Goal: Obtain resource: Obtain resource

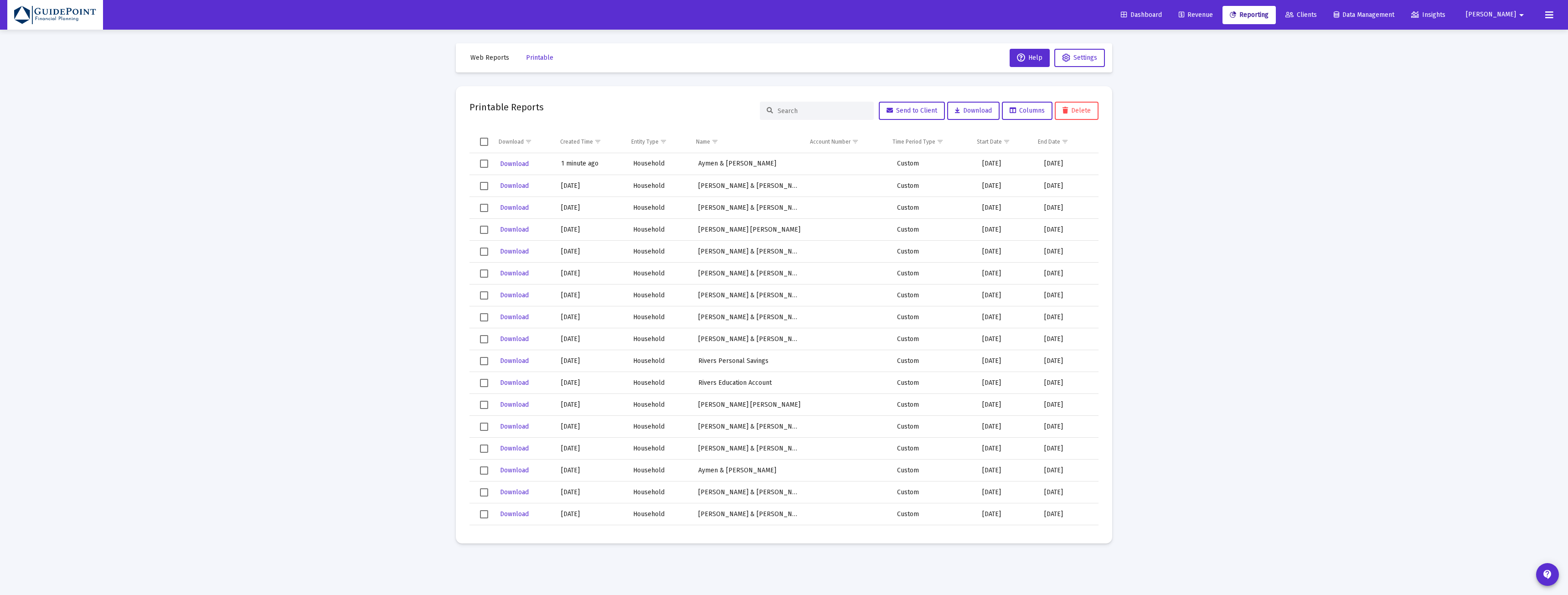
click at [1324, 10] on link "Clients" at bounding box center [1301, 15] width 46 height 18
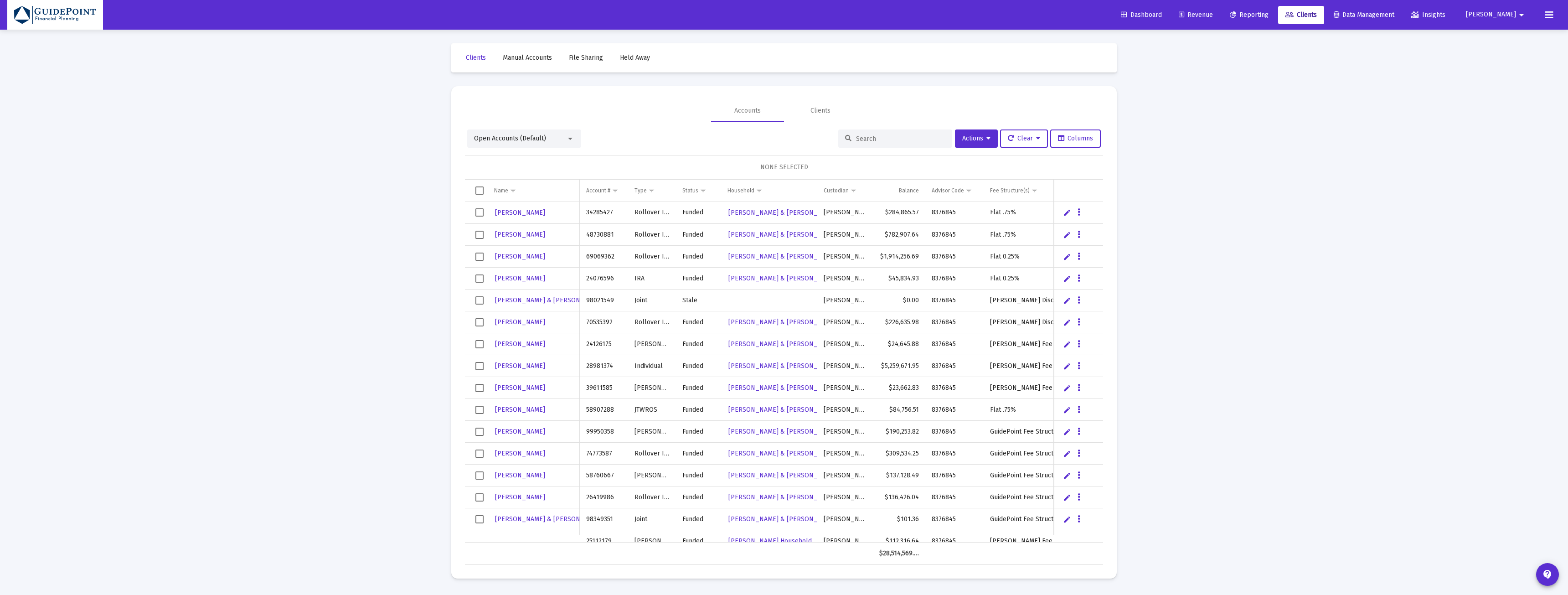
click at [527, 137] on span "Open Accounts (Default)" at bounding box center [510, 138] width 72 height 8
click at [497, 212] on span "Households (Default)" at bounding box center [520, 217] width 93 height 19
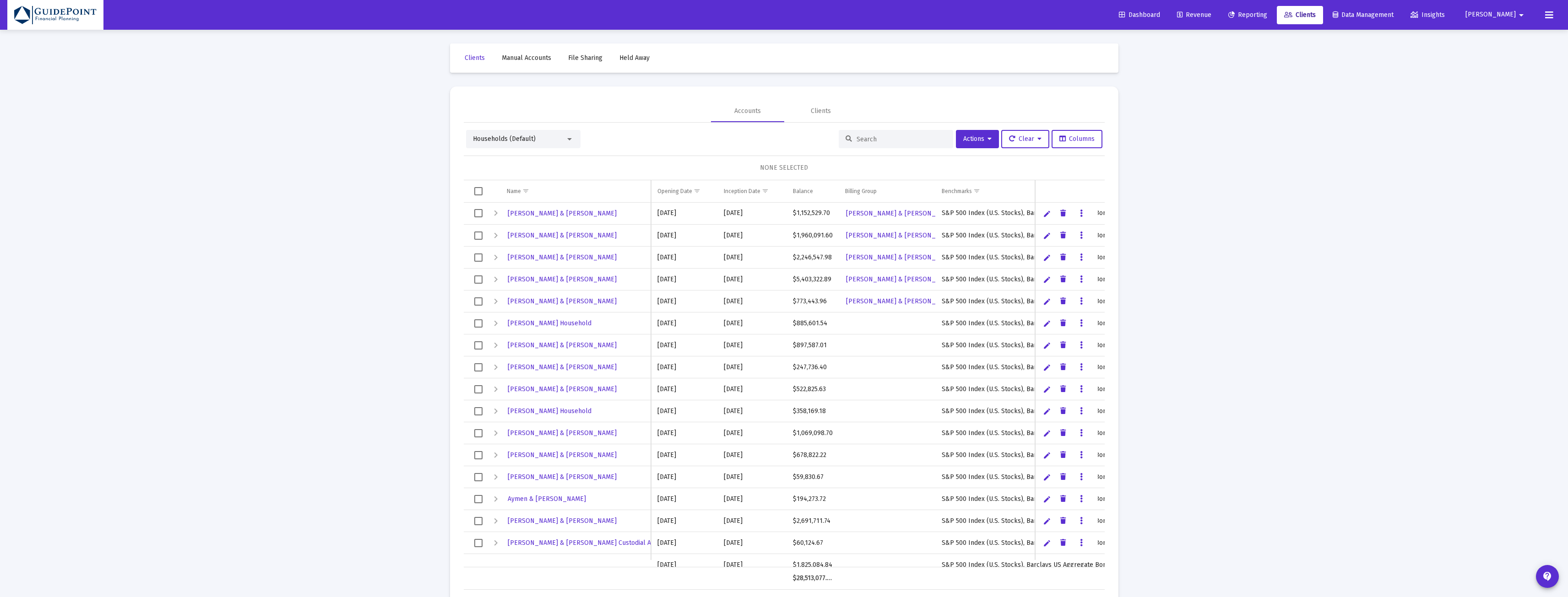
click at [863, 143] on div at bounding box center [896, 139] width 114 height 18
click at [868, 141] on input at bounding box center [901, 139] width 90 height 8
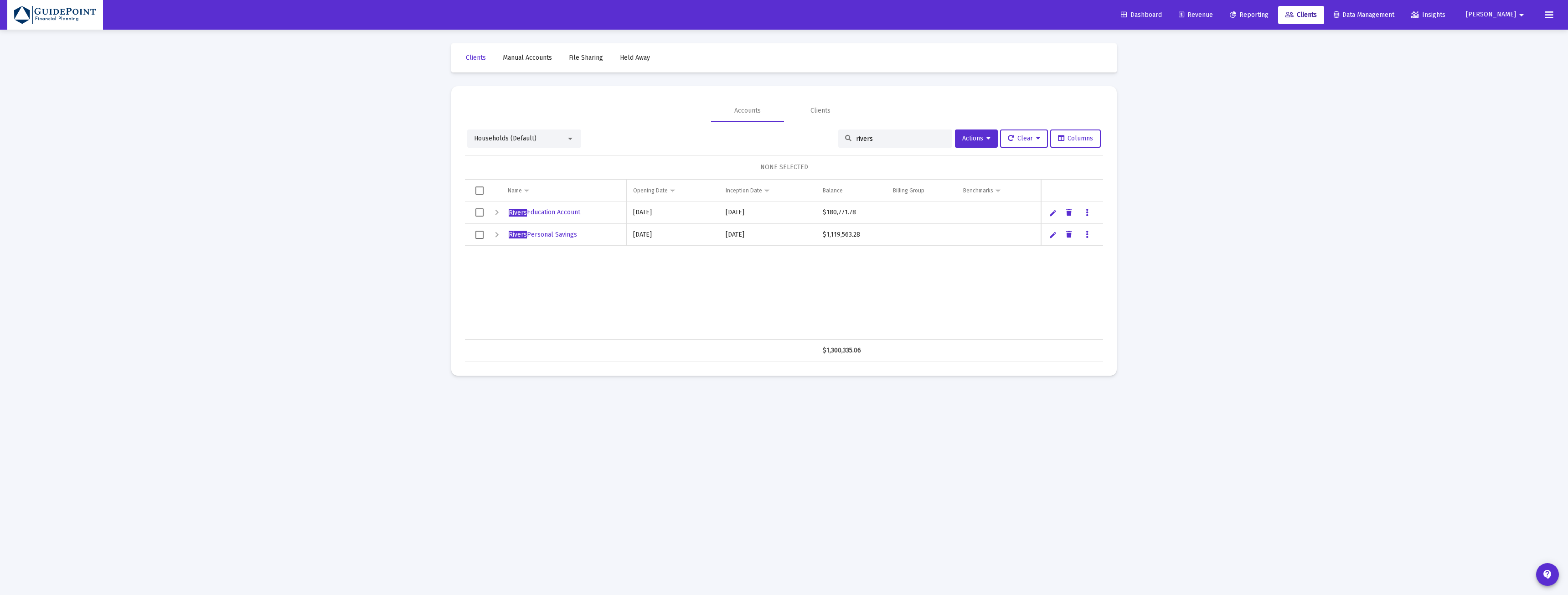
type input "rivers"
click at [481, 237] on span "Select row" at bounding box center [479, 234] width 8 height 8
click at [981, 136] on span "Actions" at bounding box center [976, 138] width 28 height 8
click at [962, 252] on icon at bounding box center [961, 250] width 9 height 8
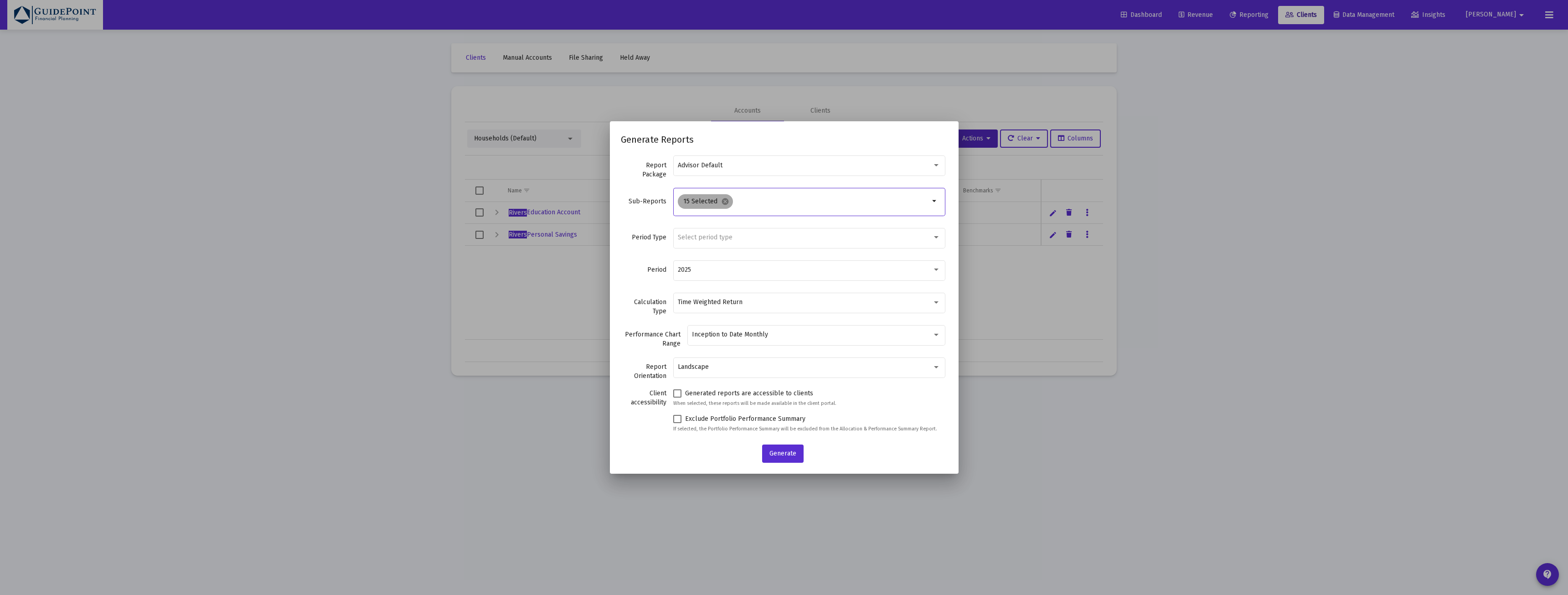
click at [729, 200] on mat-icon "cancel" at bounding box center [725, 201] width 8 height 8
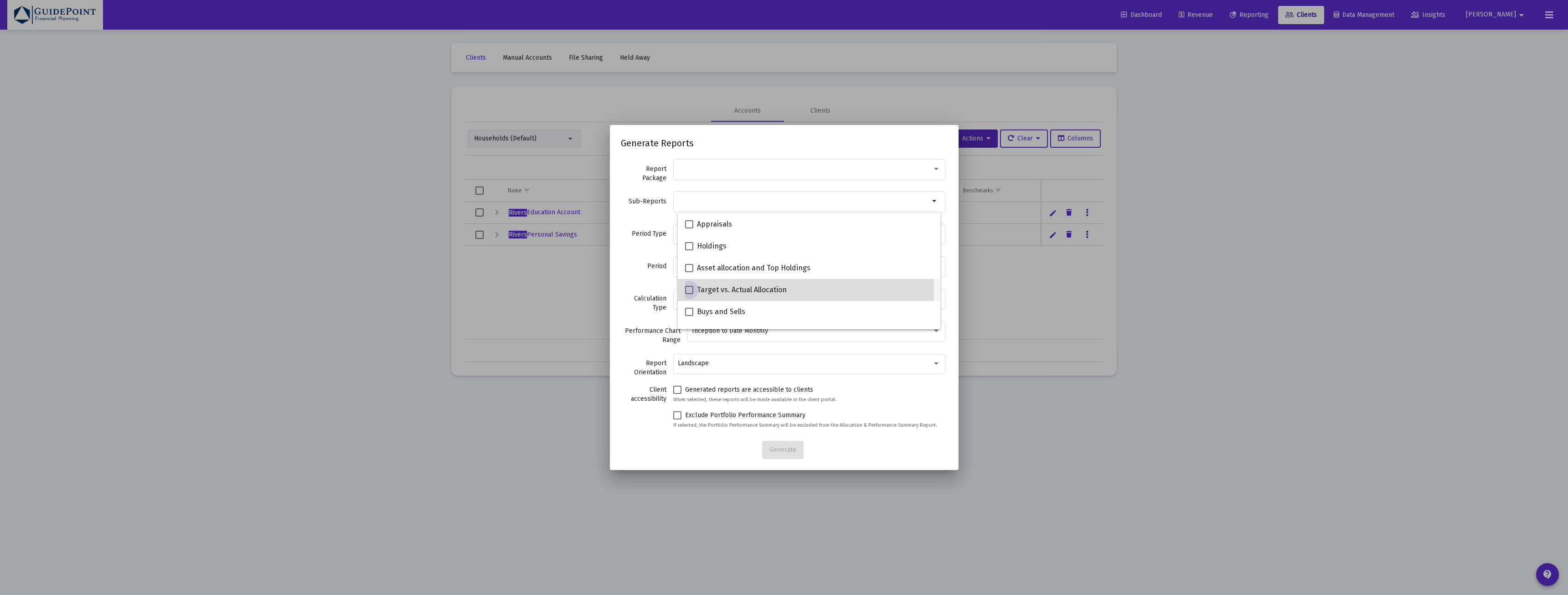
click at [734, 290] on span "Target vs. Actual Allocation" at bounding box center [742, 290] width 90 height 11
click at [689, 294] on input "Target vs. Actual Allocation" at bounding box center [688, 294] width 1 height 1
checkbox input "true"
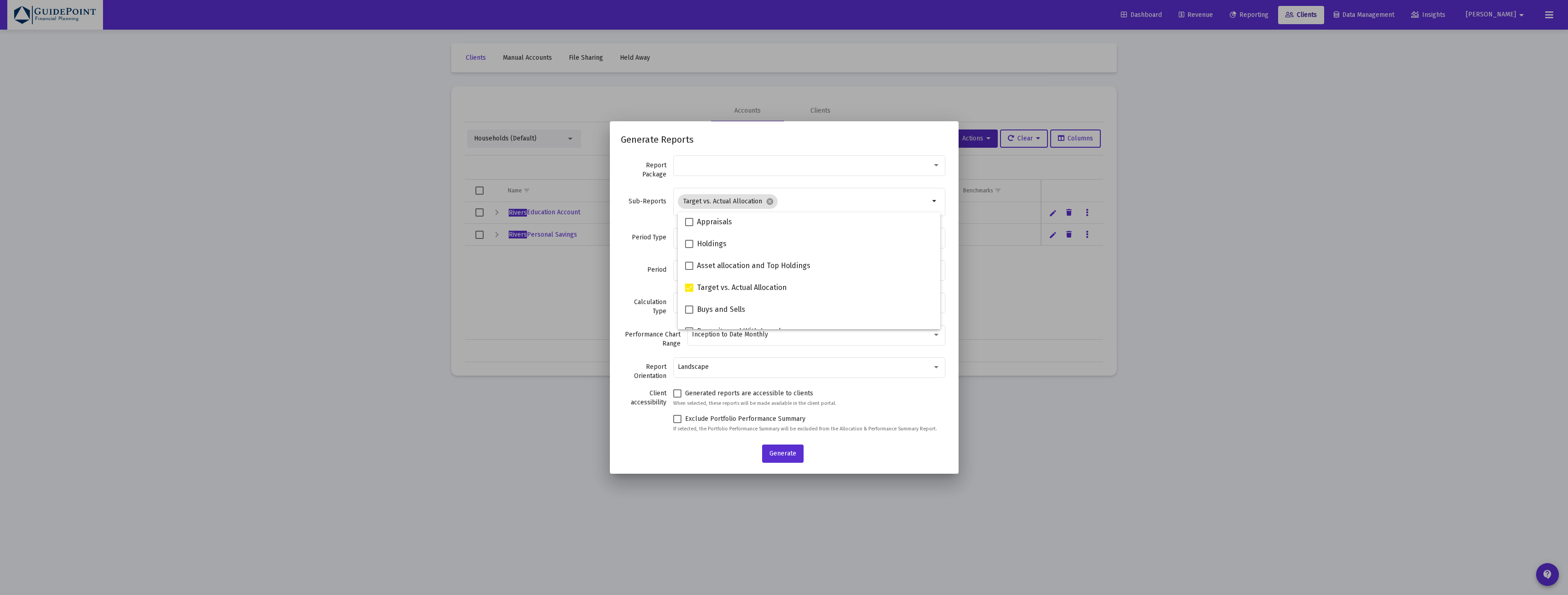
scroll to position [177, 0]
drag, startPoint x: 639, startPoint y: 269, endPoint x: 651, endPoint y: 264, distance: 13.0
click at [639, 269] on label "Period" at bounding box center [643, 270] width 46 height 9
click at [695, 238] on span "Select period type" at bounding box center [705, 237] width 55 height 8
click at [696, 241] on span "Standard Period (Monthly/Quarterly)" at bounding box center [809, 237] width 253 height 19
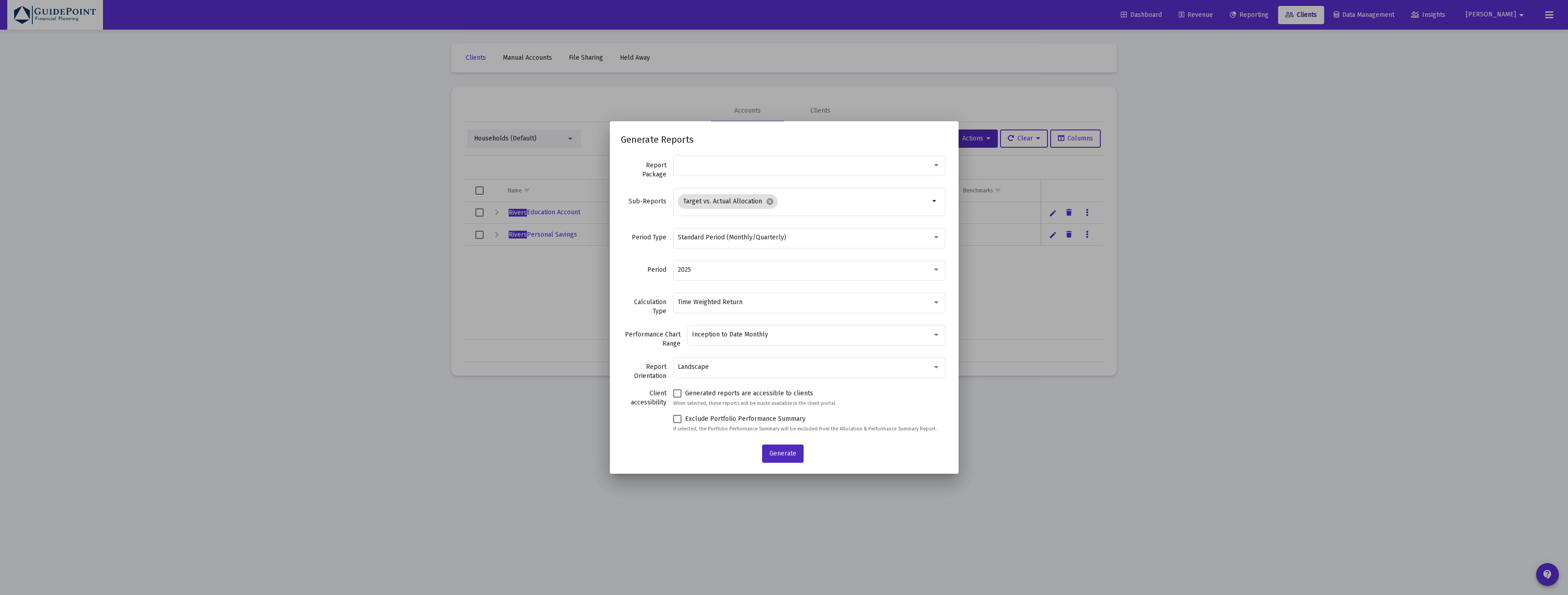
drag, startPoint x: 785, startPoint y: 451, endPoint x: 696, endPoint y: 394, distance: 105.7
click at [784, 451] on span "Generate" at bounding box center [783, 453] width 27 height 8
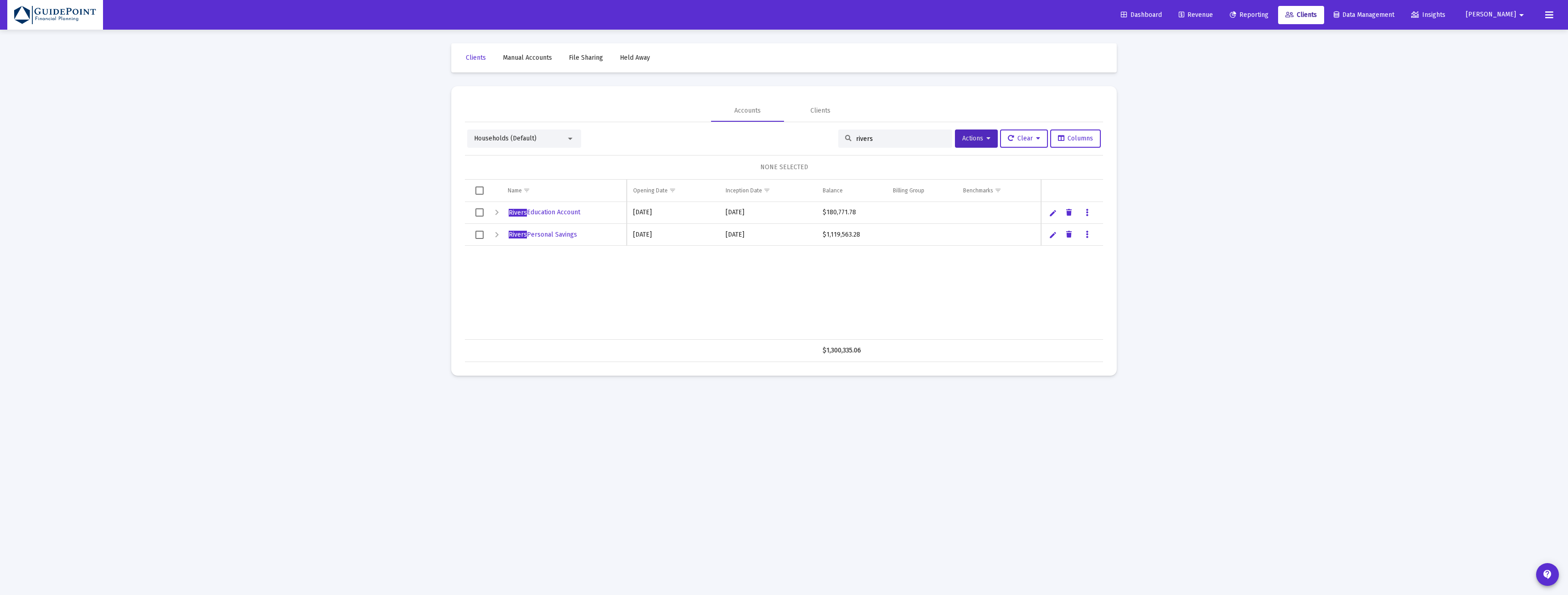
click at [1269, 16] on span "Reporting" at bounding box center [1249, 15] width 39 height 8
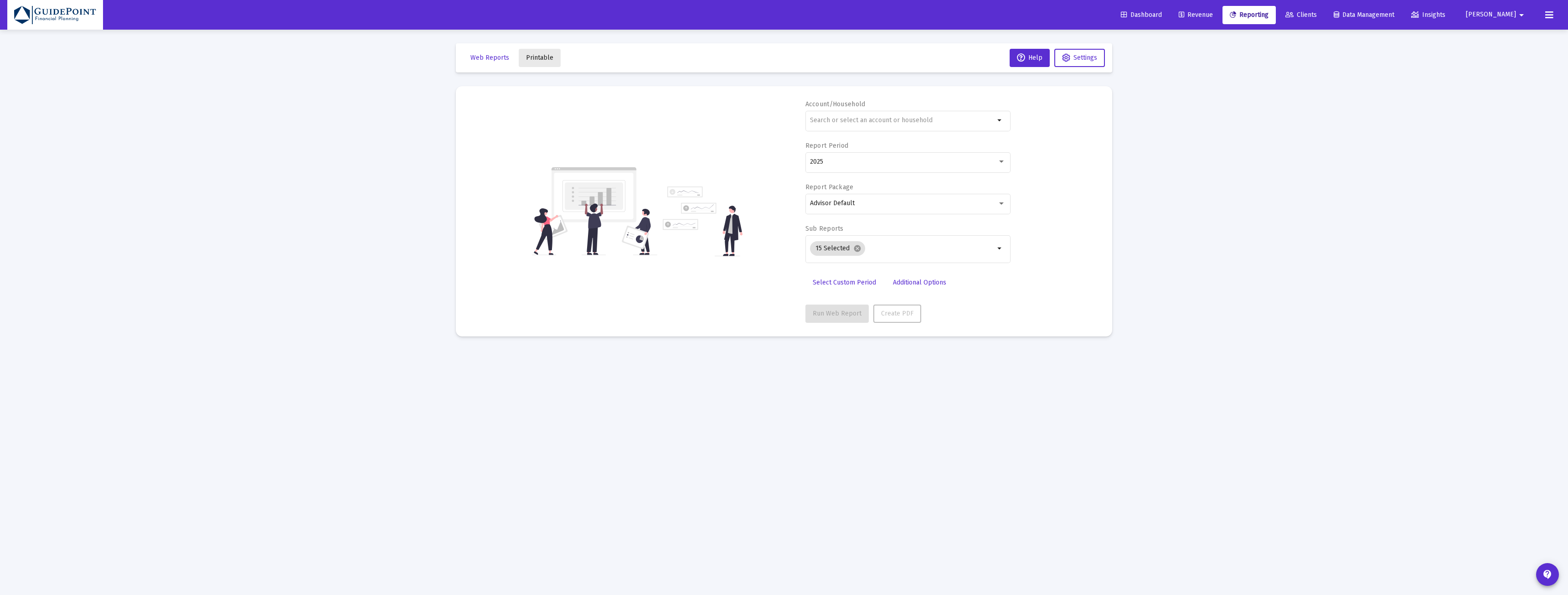
click at [542, 61] on span "Printable" at bounding box center [539, 57] width 27 height 8
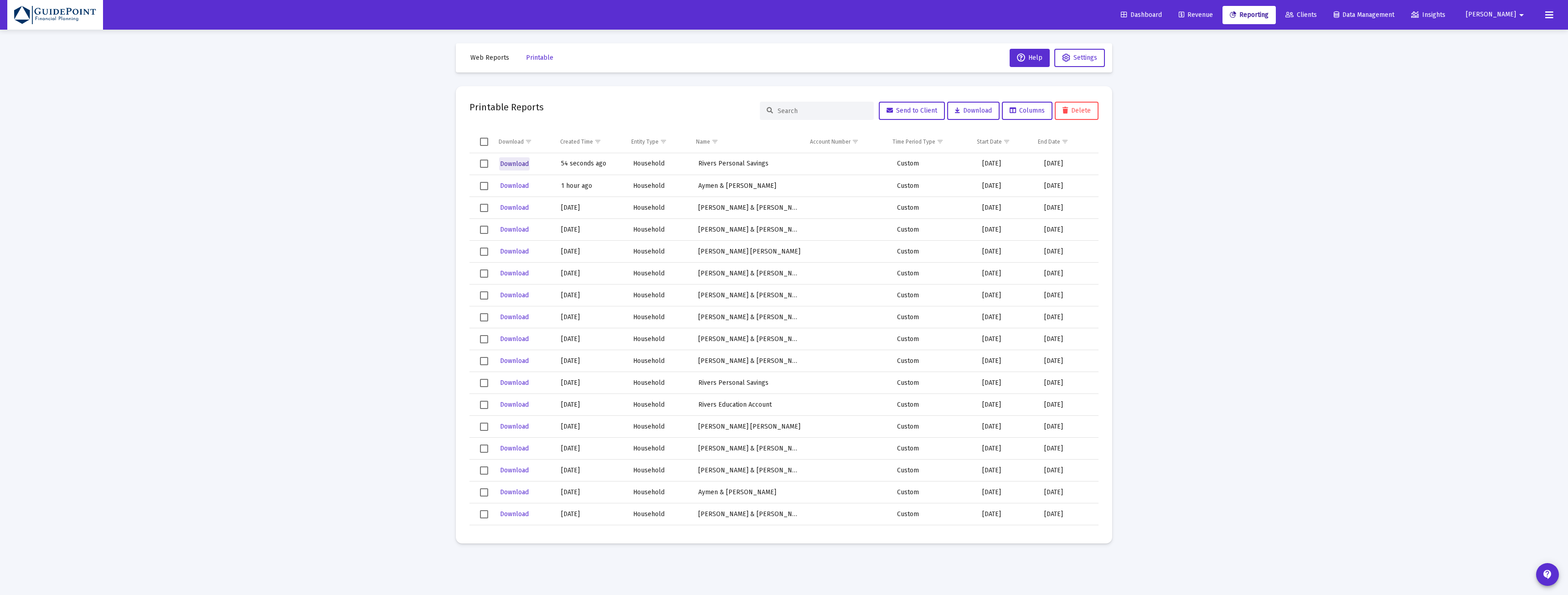
click at [514, 166] on span "Download" at bounding box center [514, 164] width 29 height 8
click at [1317, 14] on span "Clients" at bounding box center [1301, 15] width 32 height 8
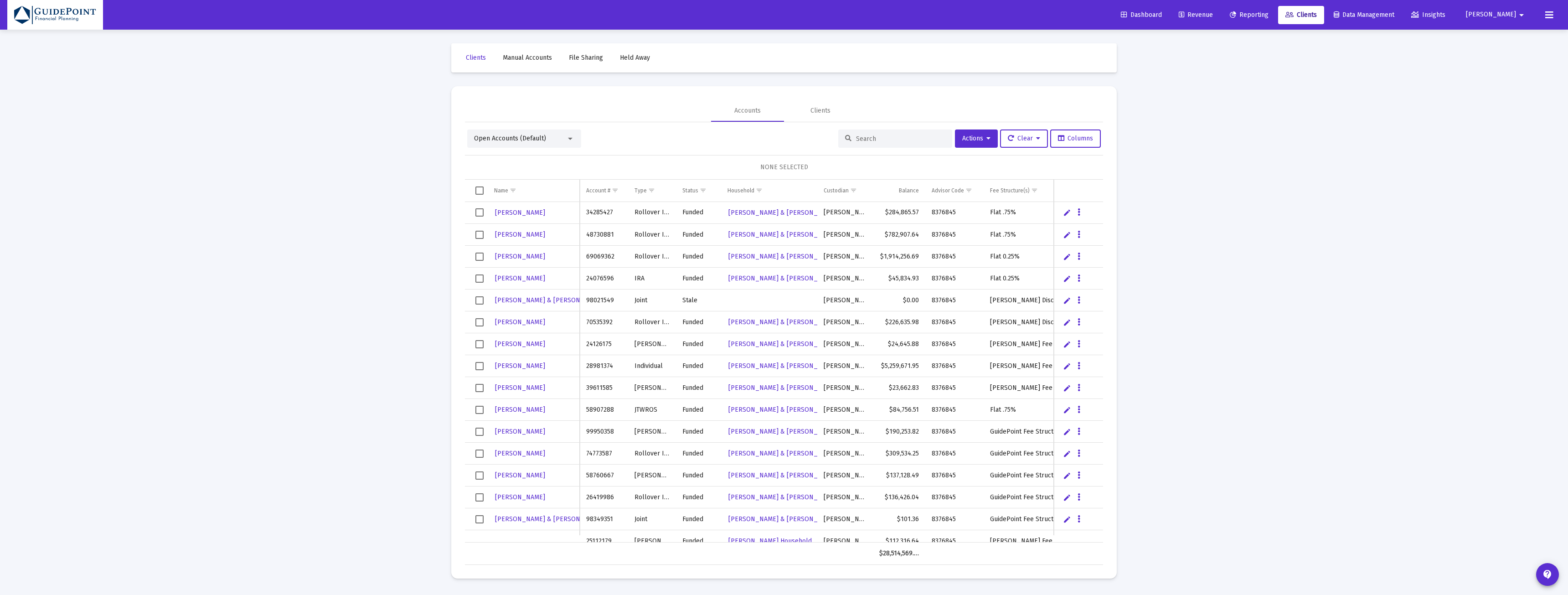
click at [525, 141] on span "Open Accounts (Default)" at bounding box center [510, 138] width 72 height 8
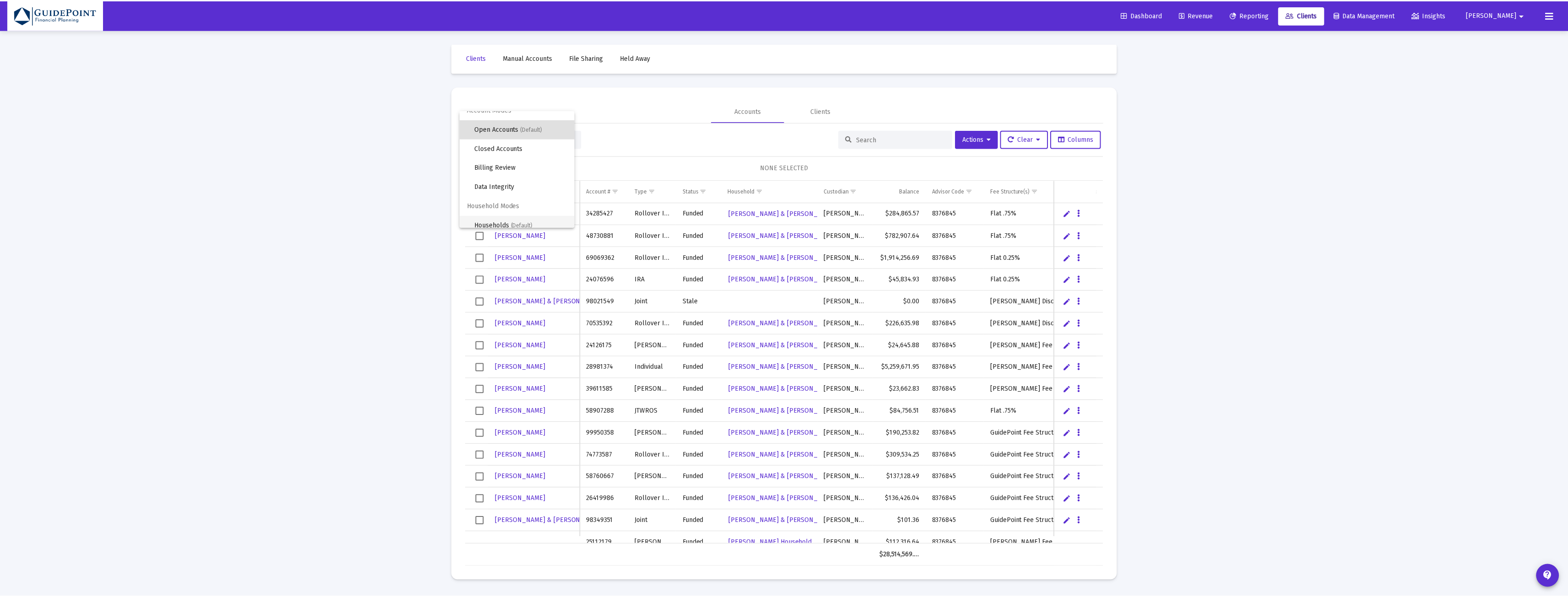
scroll to position [17, 0]
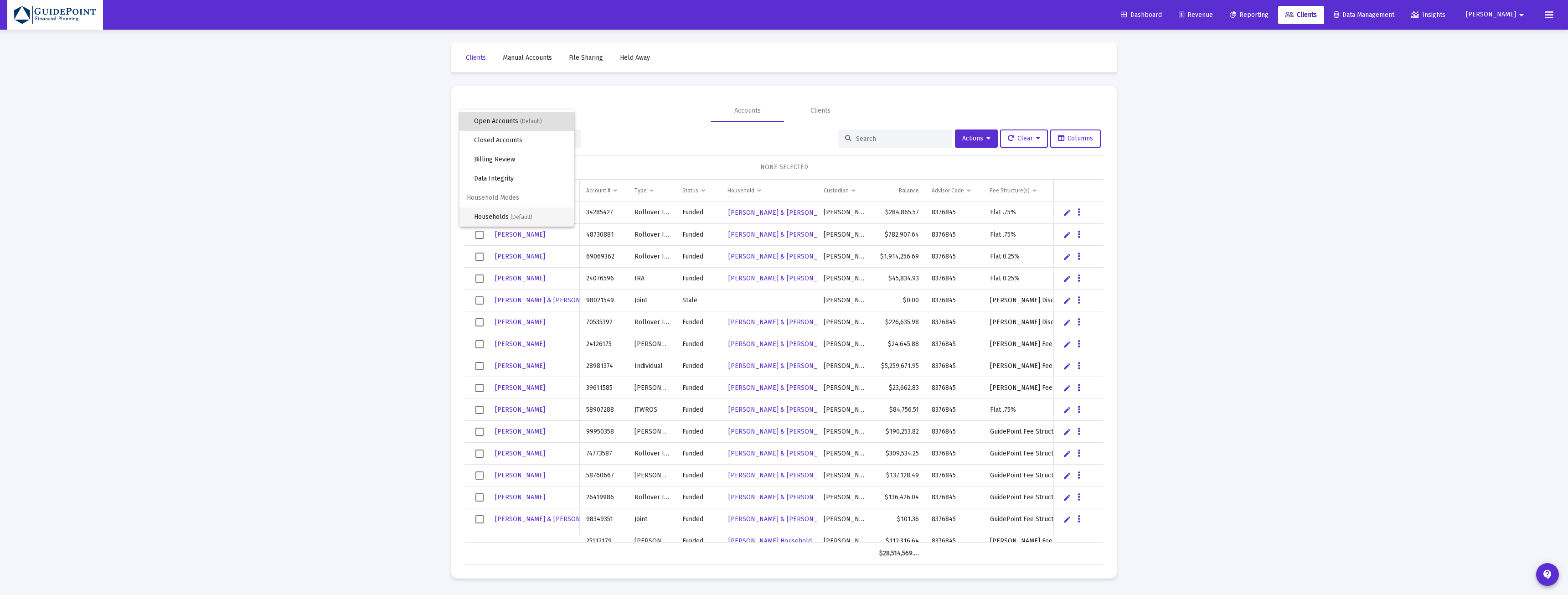
click at [520, 213] on span "Households (Default)" at bounding box center [520, 217] width 93 height 19
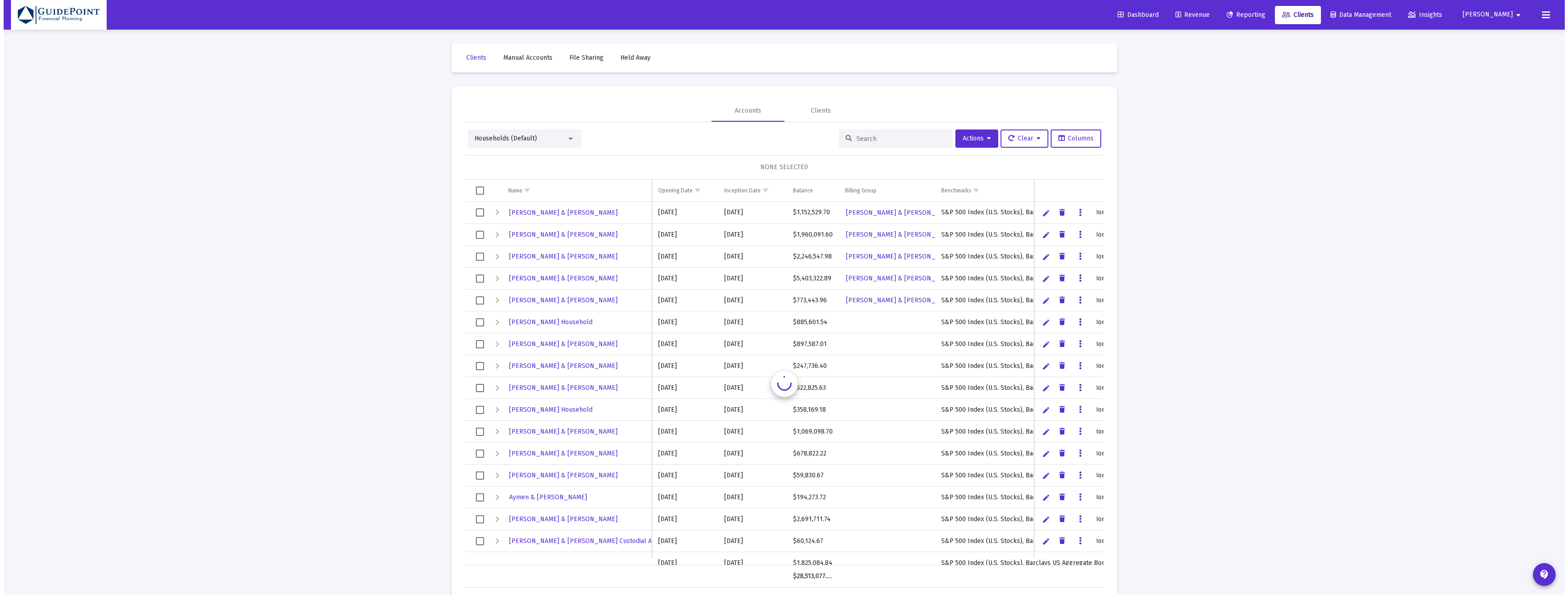
scroll to position [1, 0]
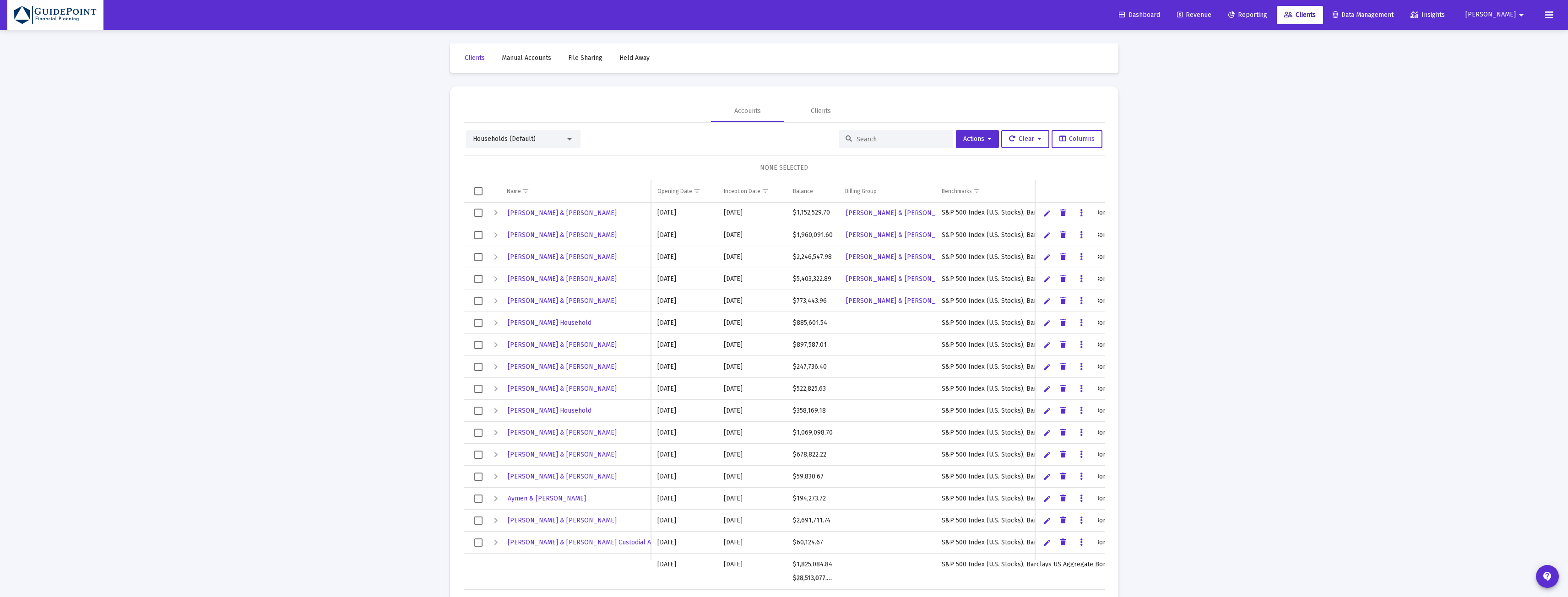
click at [859, 140] on input at bounding box center [901, 139] width 90 height 8
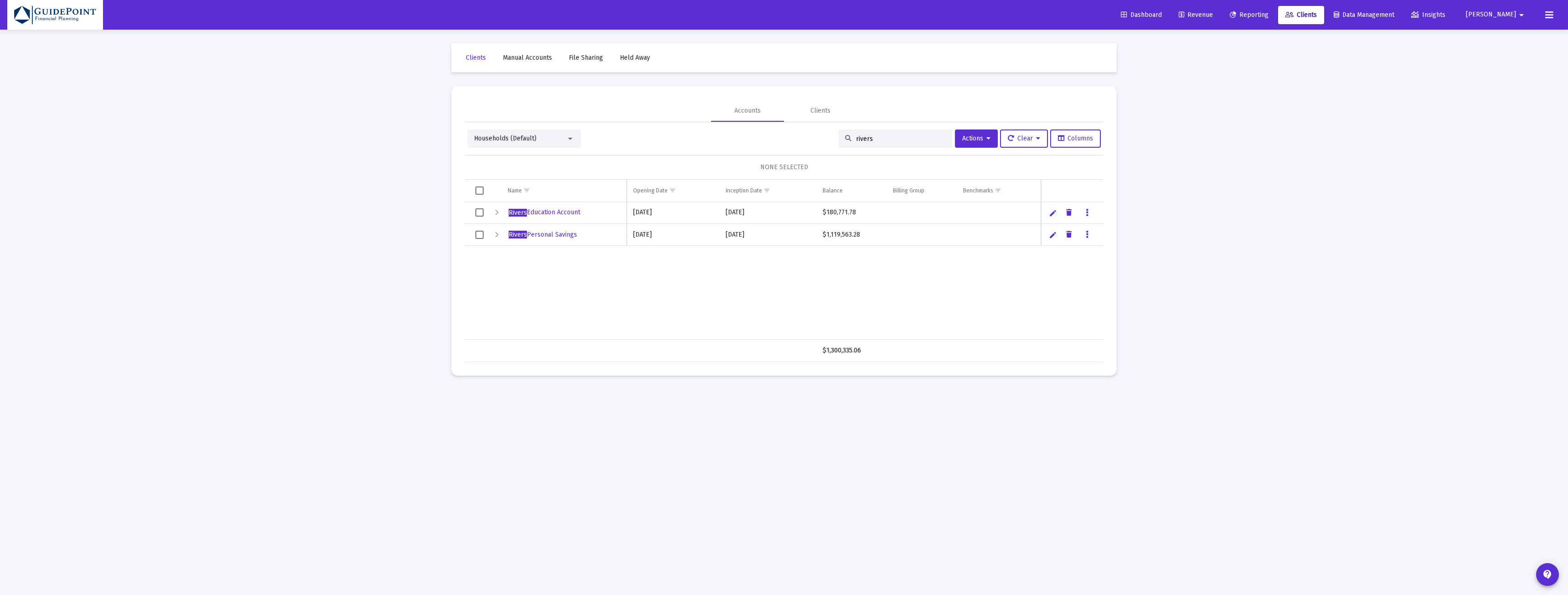
scroll to position [0, 0]
type input "rivers"
click at [479, 209] on span "Select row" at bounding box center [479, 212] width 8 height 8
click at [986, 136] on icon at bounding box center [988, 138] width 4 height 6
click at [987, 252] on button "Generate Reports" at bounding box center [992, 250] width 85 height 22
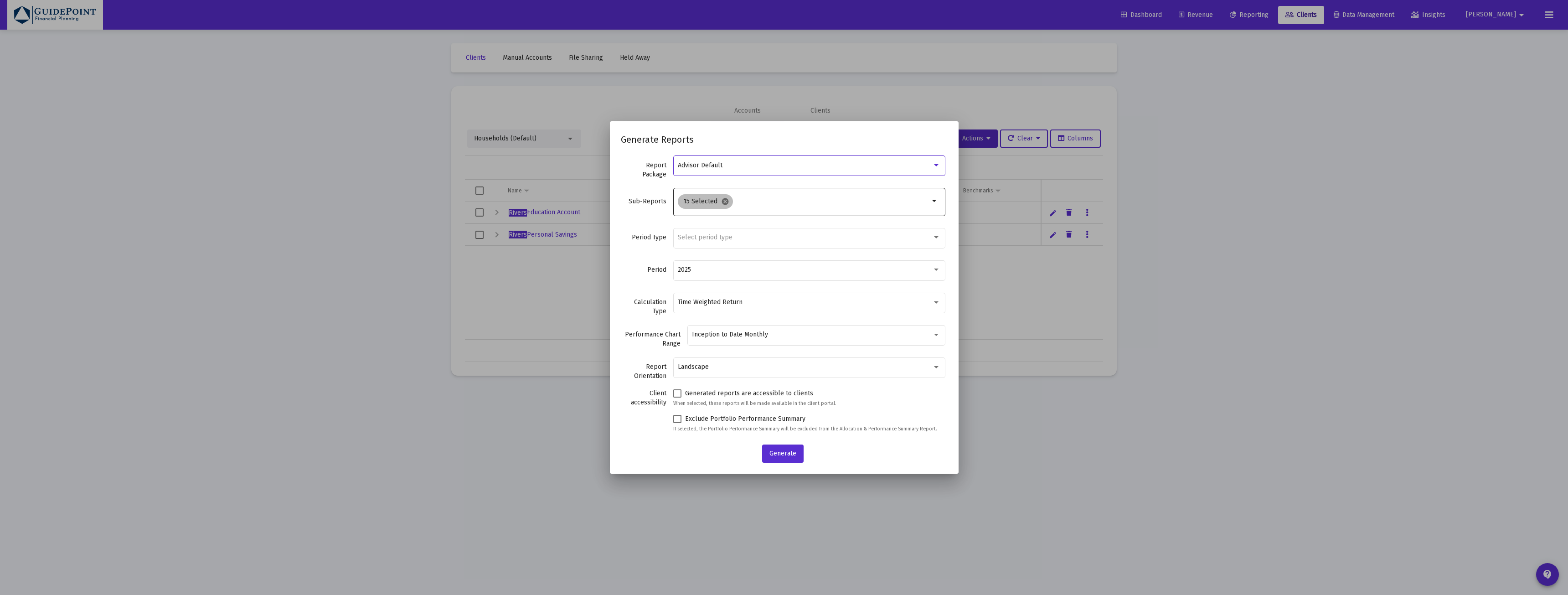
click at [728, 202] on mat-icon "cancel" at bounding box center [725, 201] width 8 height 8
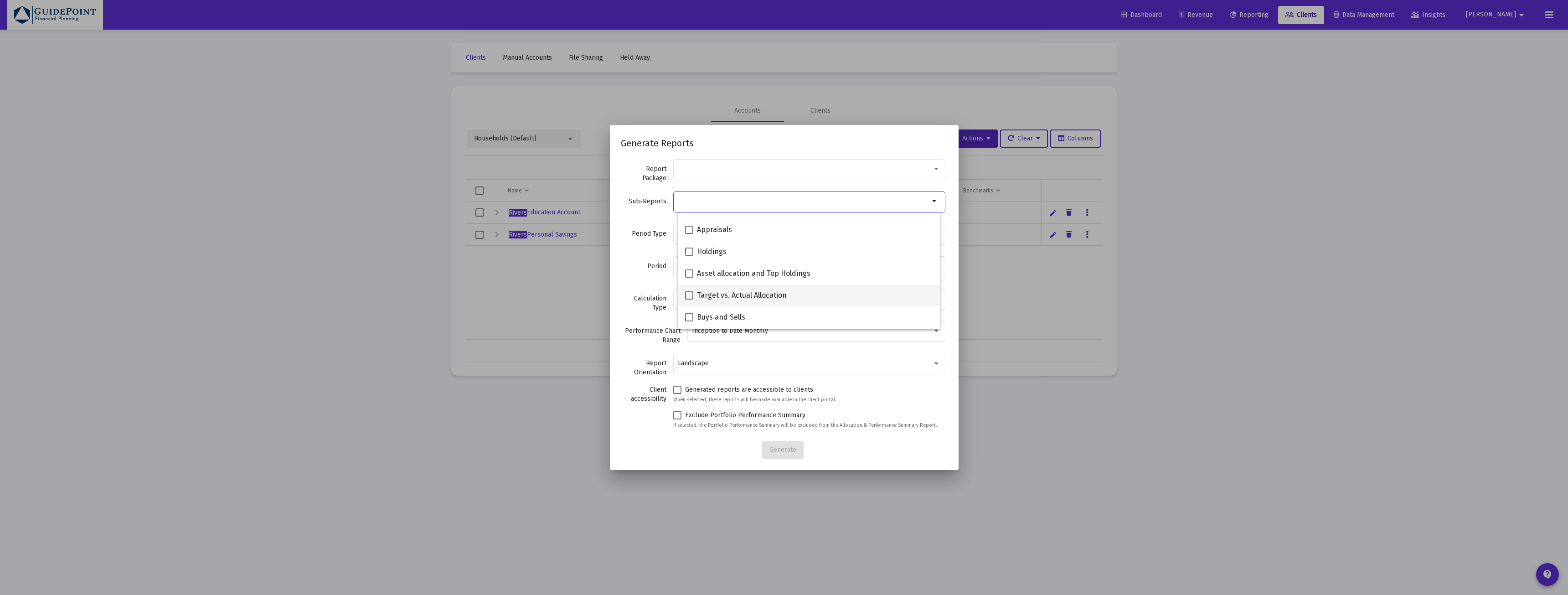
click at [727, 294] on span "Target vs. Actual Allocation" at bounding box center [742, 295] width 90 height 11
click at [689, 300] on input "Target vs. Actual Allocation" at bounding box center [688, 300] width 1 height 1
checkbox input "true"
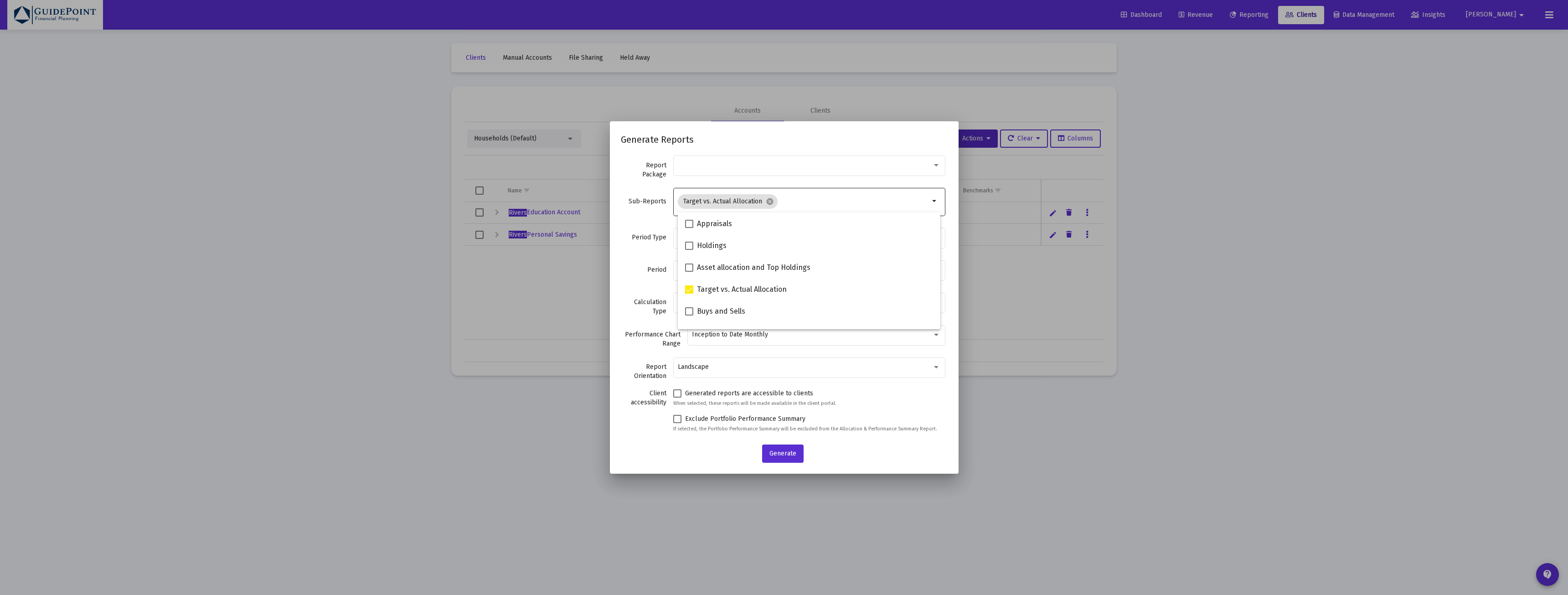
scroll to position [175, 0]
click at [635, 272] on label "Period" at bounding box center [643, 270] width 46 height 9
click at [692, 239] on span "Select period type" at bounding box center [705, 237] width 55 height 8
click at [693, 238] on span "Standard Period (Monthly/Quarterly)" at bounding box center [809, 237] width 253 height 19
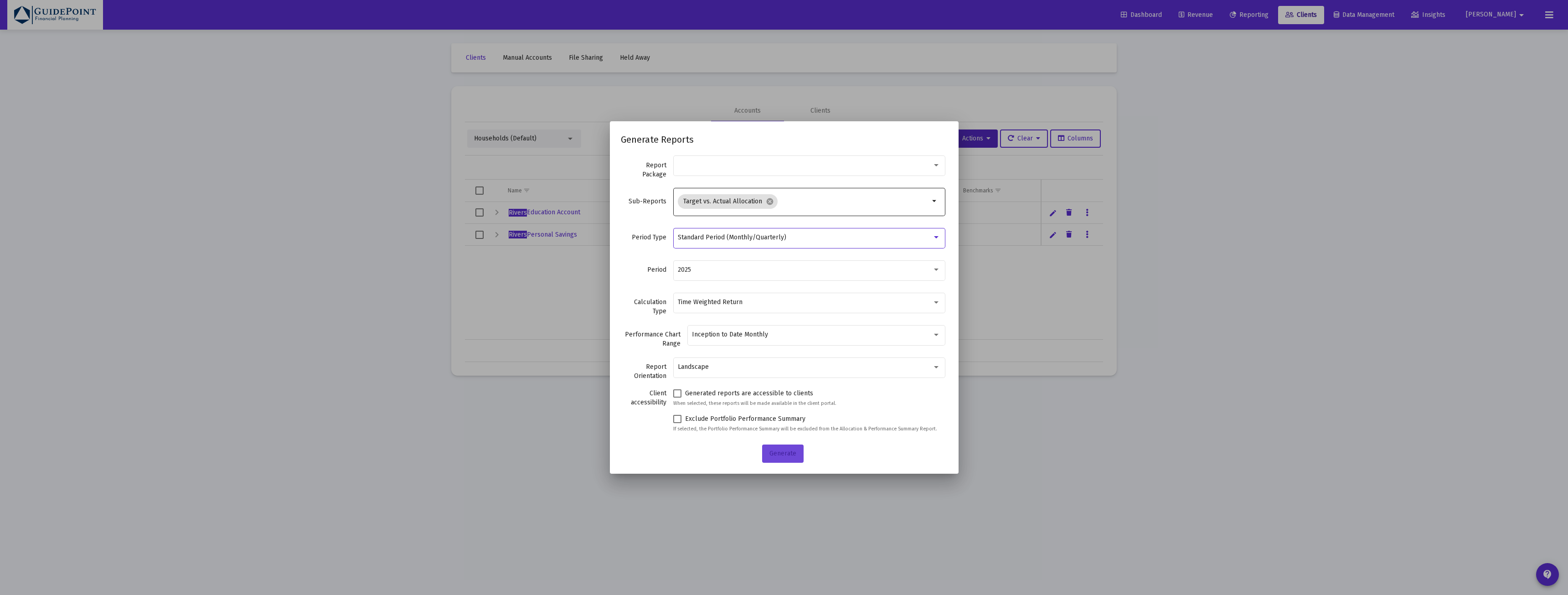
click at [774, 449] on button "Generate" at bounding box center [783, 454] width 41 height 18
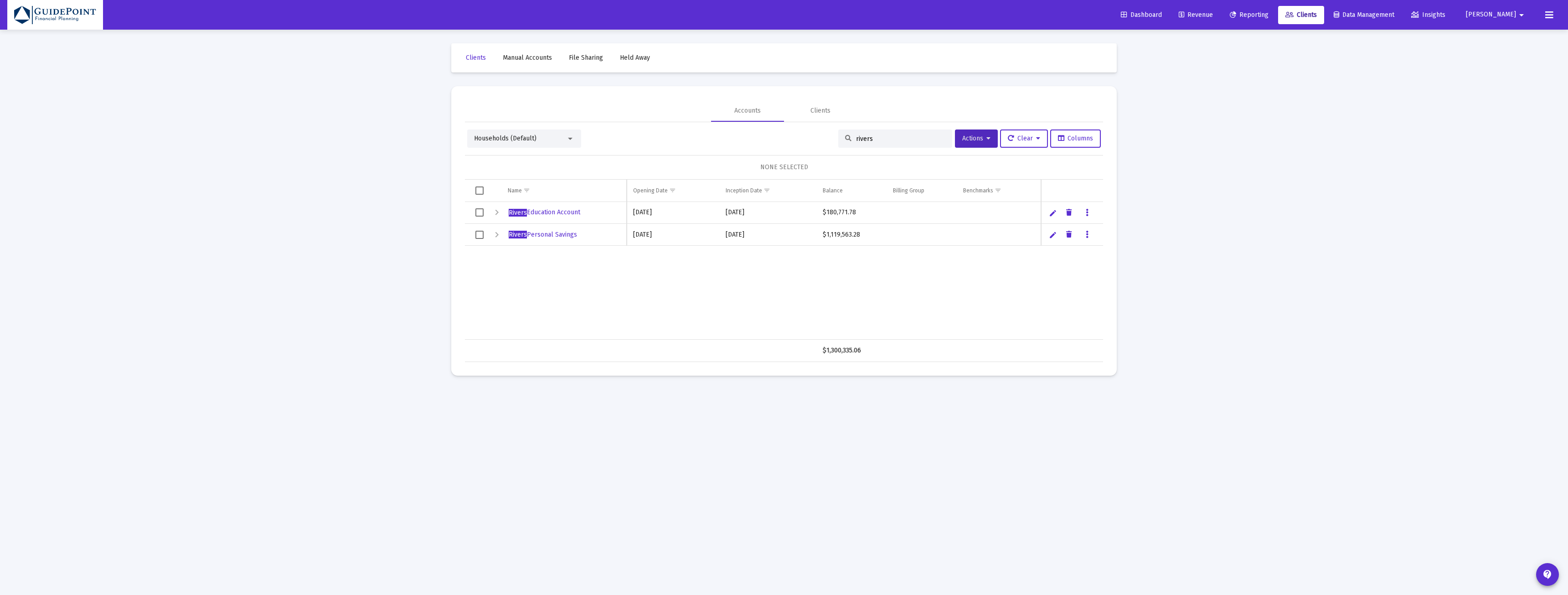
click at [1276, 9] on link "Reporting" at bounding box center [1249, 15] width 54 height 18
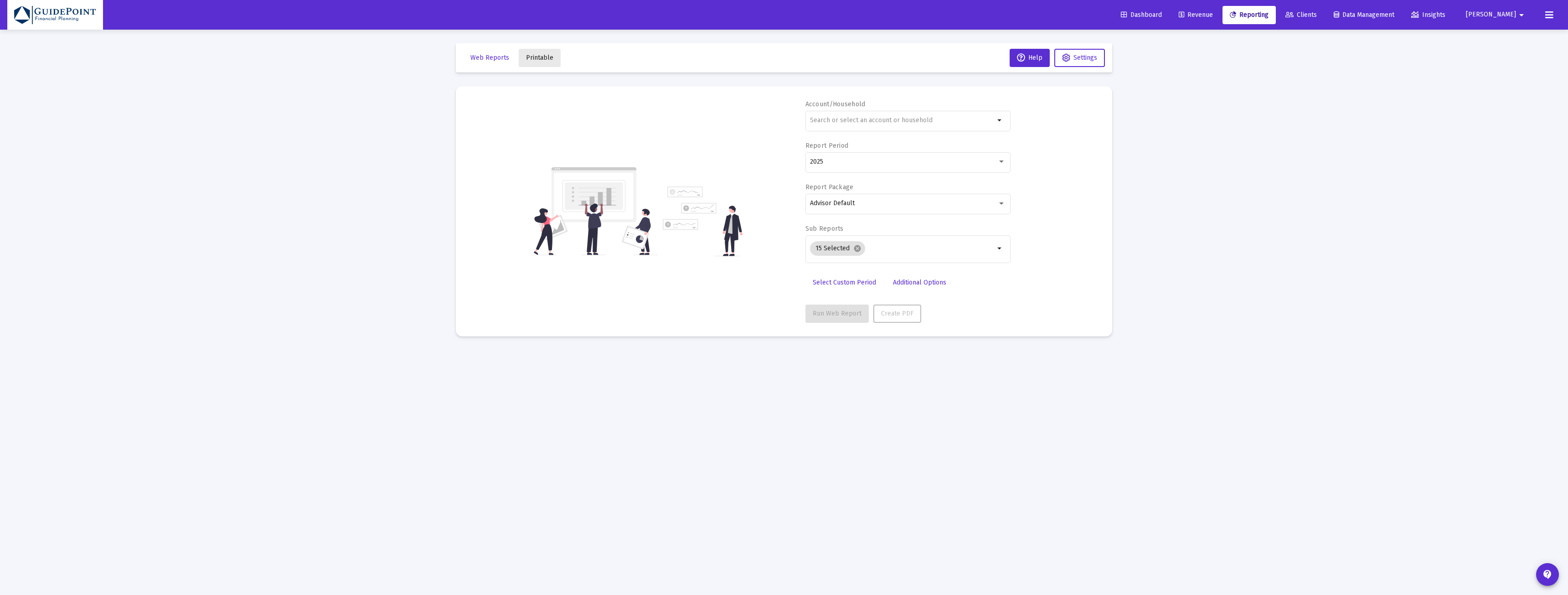
click at [547, 57] on span "Printable" at bounding box center [539, 57] width 27 height 8
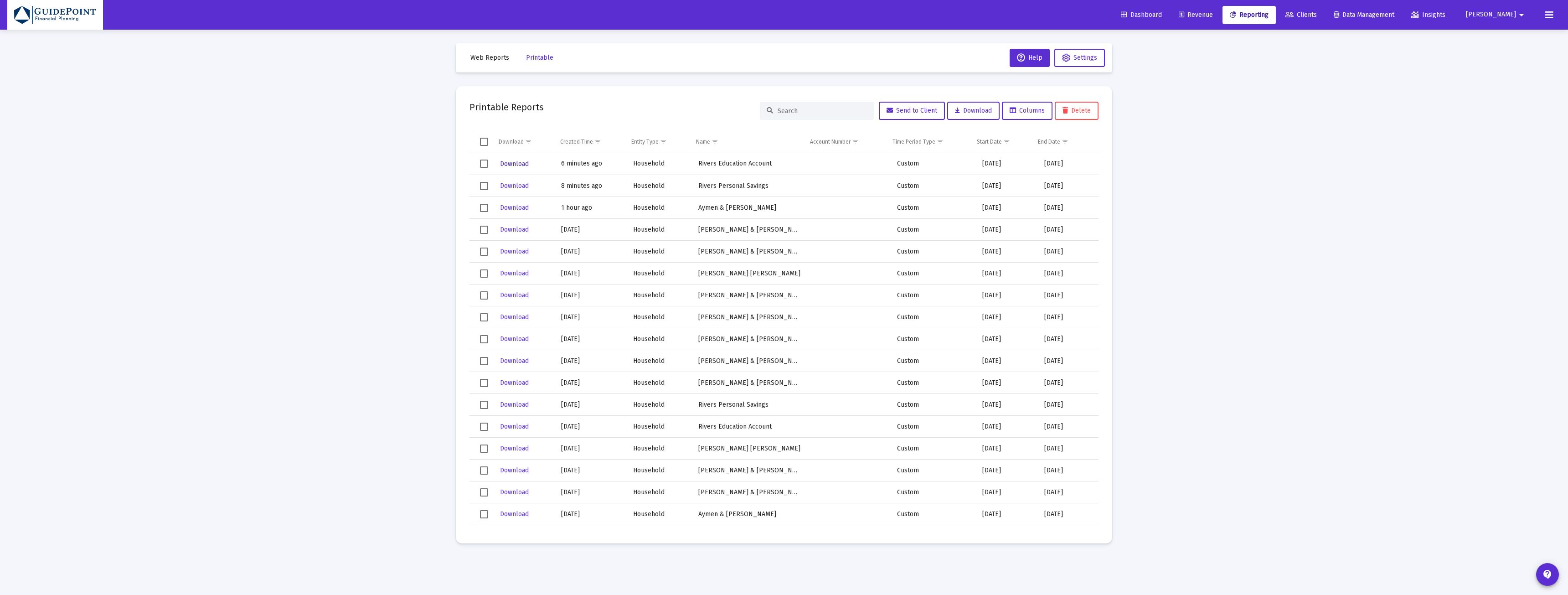
click at [509, 163] on span "Download" at bounding box center [514, 164] width 29 height 8
